Goal: Information Seeking & Learning: Learn about a topic

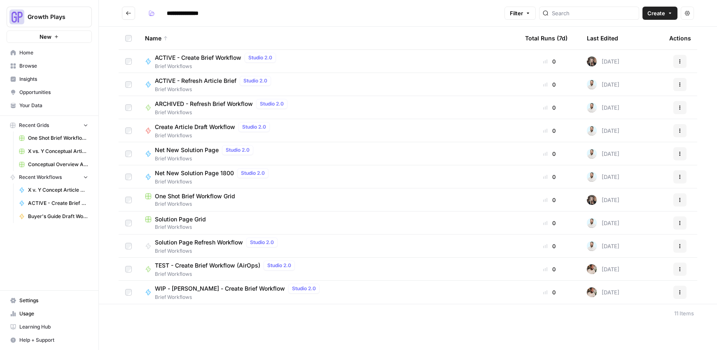
click at [40, 253] on div "Growth Plays New Home Browse Insights Opportunities Your Data Recent Grids One …" at bounding box center [49, 175] width 98 height 350
click at [39, 110] on link "Your Data" at bounding box center [49, 105] width 85 height 13
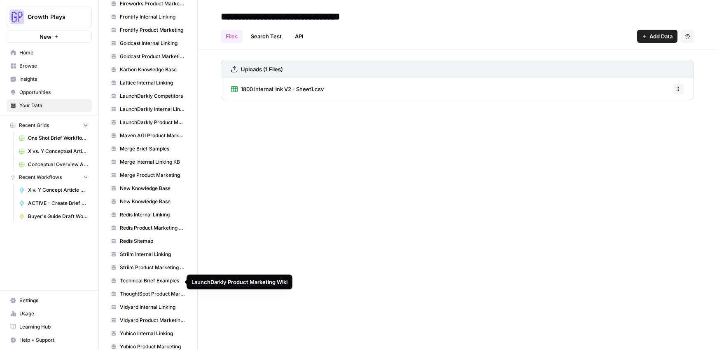
scroll to position [674, 0]
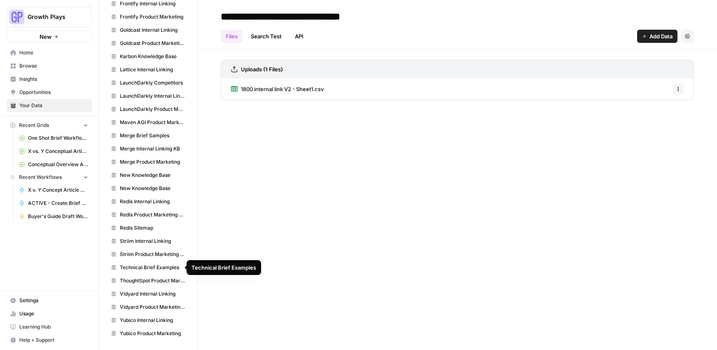
click at [150, 332] on span "Yubico Product Marketing" at bounding box center [153, 333] width 66 height 7
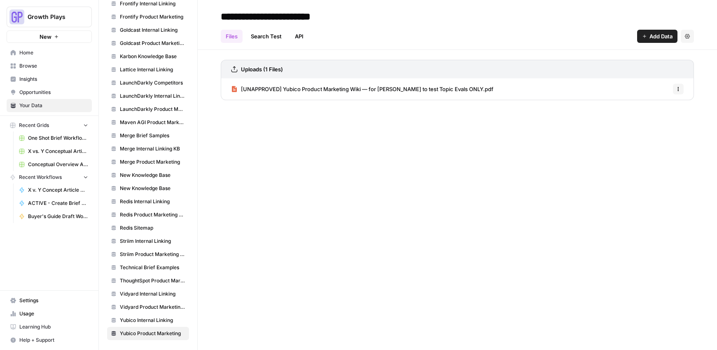
click at [276, 91] on span "[UNAPPROVED] Yubico Product Marketing Wiki — for [PERSON_NAME] to test Topic Ev…" at bounding box center [367, 89] width 253 height 8
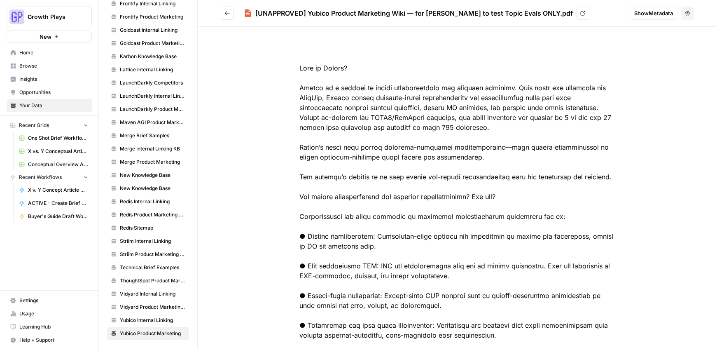
scroll to position [2, 0]
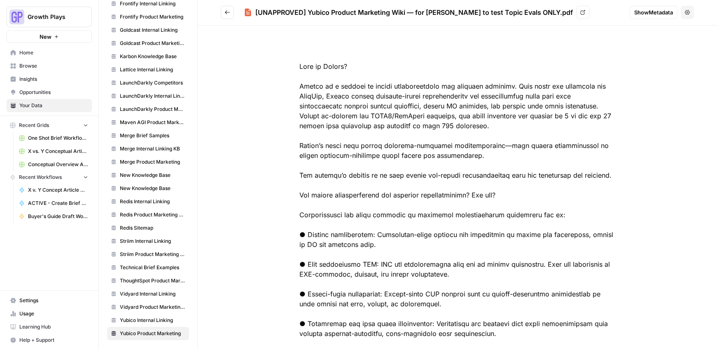
drag, startPoint x: 387, startPoint y: 215, endPoint x: 389, endPoint y: 211, distance: 4.7
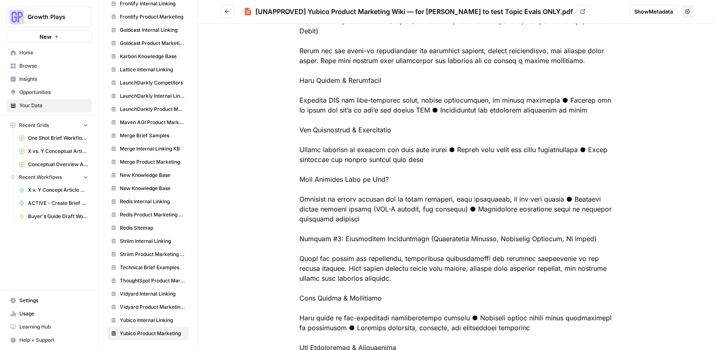
scroll to position [5980, 0]
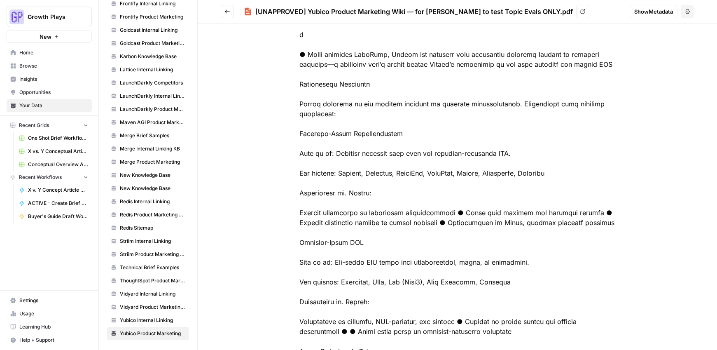
scroll to position [4780, 0]
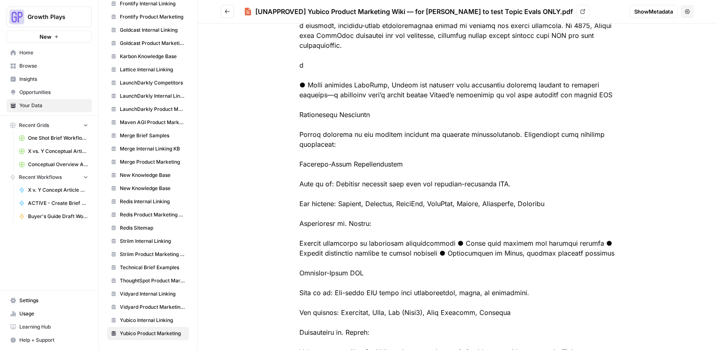
click at [227, 9] on icon "Go back" at bounding box center [228, 12] width 6 height 6
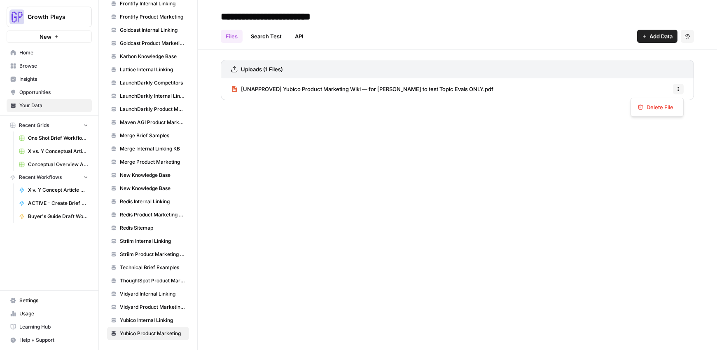
click at [680, 88] on icon "button" at bounding box center [678, 89] width 5 height 5
drag, startPoint x: 324, startPoint y: 164, endPoint x: 328, endPoint y: 162, distance: 5.0
click at [325, 164] on div "**********" at bounding box center [458, 175] width 520 height 350
click at [274, 132] on div "**********" at bounding box center [458, 175] width 520 height 350
click at [310, 106] on div "Uploads (1 Files) [UNAPPROVED] Yubico Product Marketing Wiki — for [PERSON_NAME…" at bounding box center [457, 83] width 473 height 47
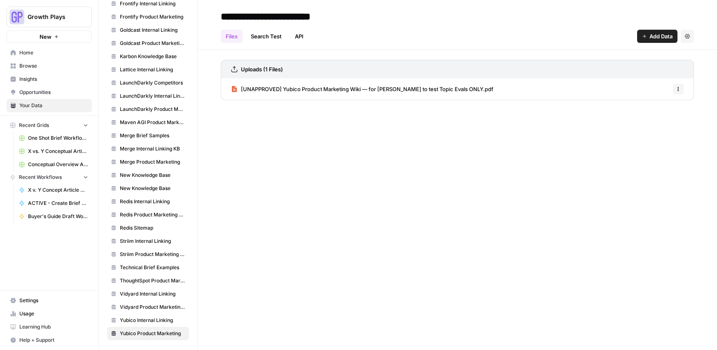
click at [424, 52] on div "Uploads (1 Files) [UNAPPROVED] Yubico Product Marketing Wiki — for [PERSON_NAME…" at bounding box center [458, 78] width 520 height 57
